Goal: Task Accomplishment & Management: Use online tool/utility

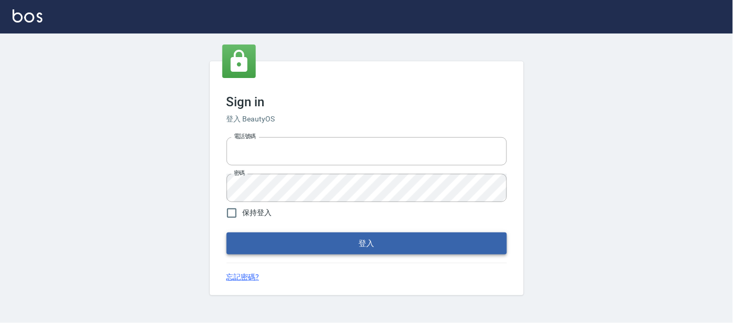
type input "25866822"
click at [339, 243] on button "登入" at bounding box center [366, 243] width 280 height 22
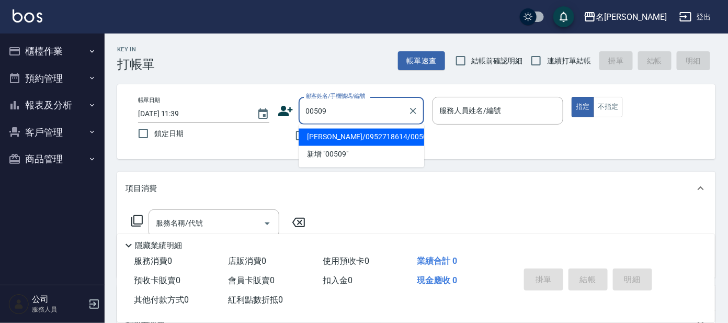
type input "[PERSON_NAME]/0952718614/00509"
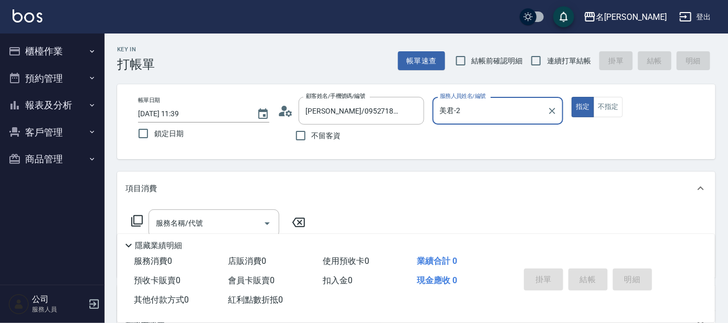
type input "美君-2"
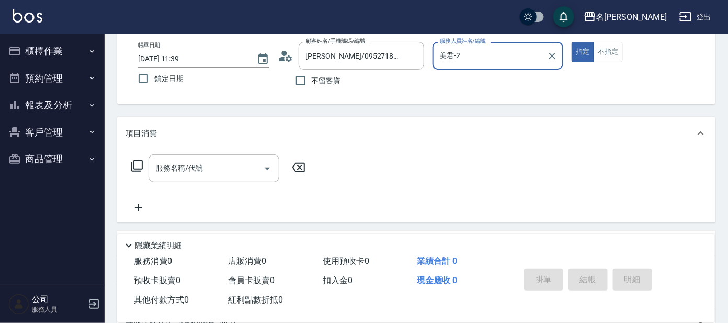
scroll to position [189, 0]
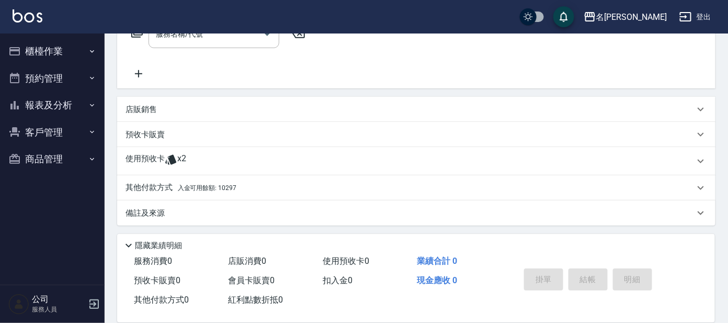
click at [230, 186] on span "入金可用餘額: 10297" at bounding box center [207, 187] width 59 height 7
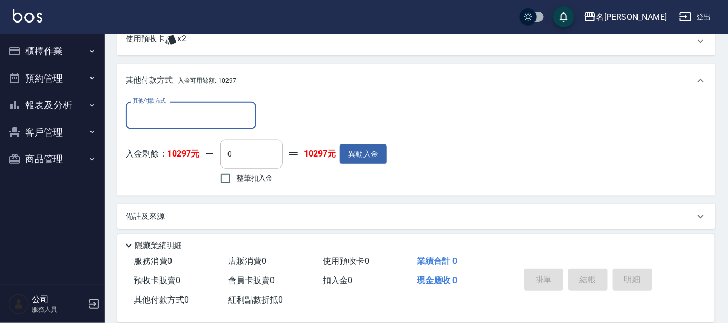
scroll to position [312, 0]
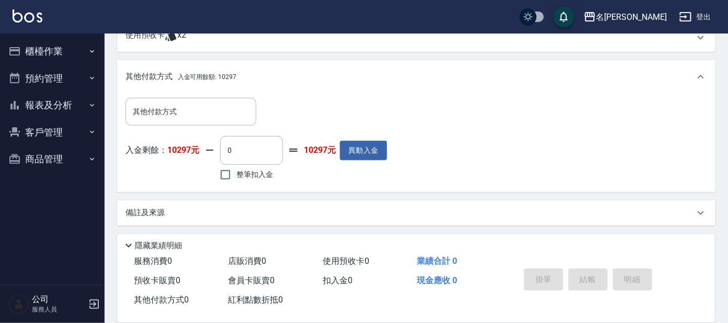
click at [266, 173] on span "整筆扣入金" at bounding box center [254, 174] width 37 height 11
click at [236, 173] on input "整筆扣入金" at bounding box center [225, 175] width 22 height 22
checkbox input "true"
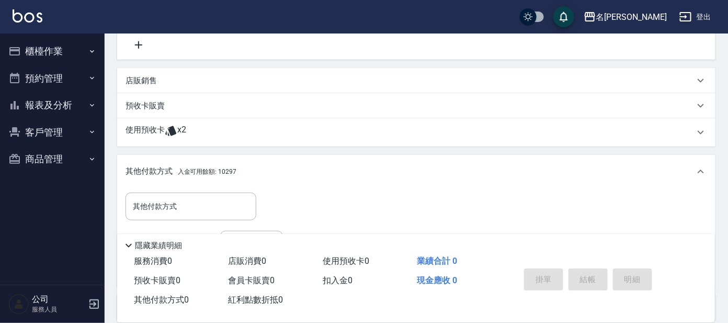
scroll to position [116, 0]
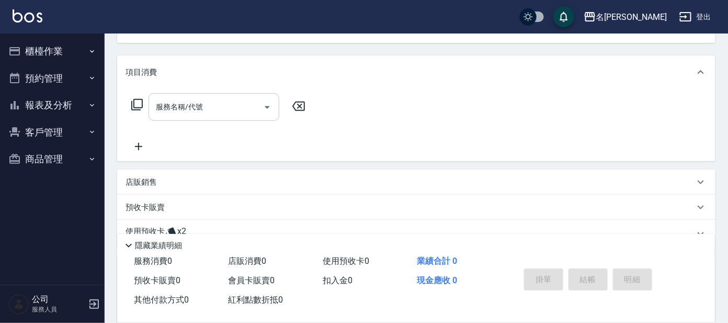
click at [173, 113] on input "服務名稱/代號" at bounding box center [206, 107] width 106 height 18
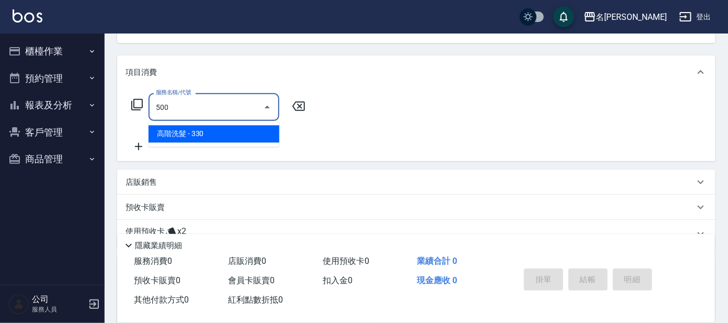
click at [255, 133] on span "高階洗髮 - 330" at bounding box center [214, 134] width 131 height 17
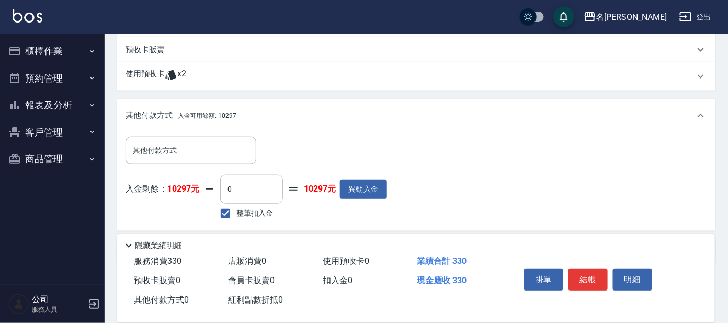
scroll to position [313, 0]
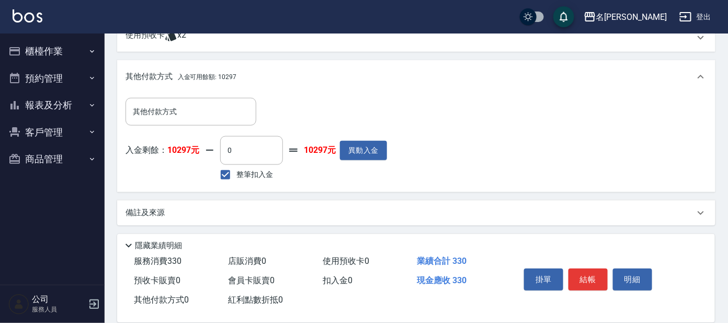
type input "高階洗髮(500)"
click at [247, 173] on span "整筆扣入金" at bounding box center [254, 174] width 37 height 11
click at [236, 173] on input "整筆扣入金" at bounding box center [225, 175] width 22 height 22
click at [225, 174] on input "整筆扣入金" at bounding box center [225, 175] width 22 height 22
checkbox input "true"
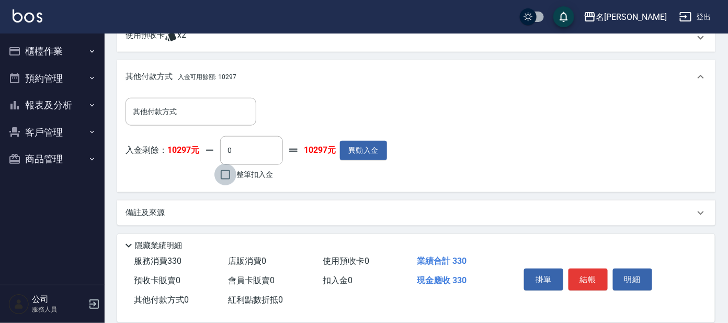
type input "330"
